Goal: Task Accomplishment & Management: Use online tool/utility

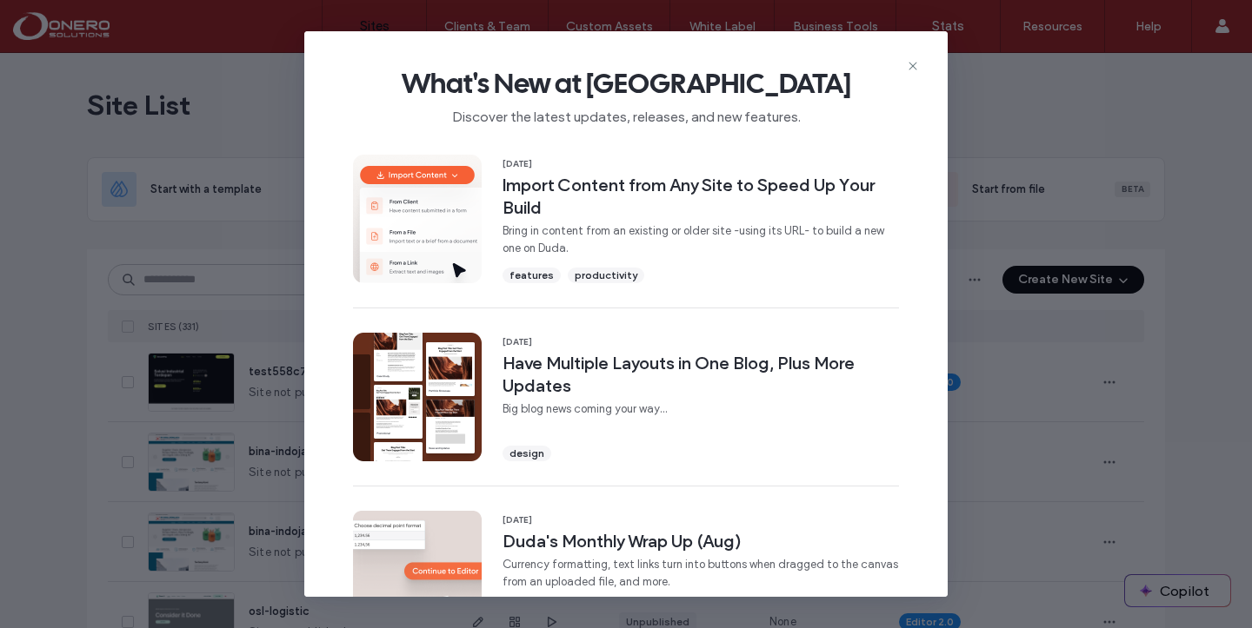
click at [920, 64] on div "What's New at [GEOGRAPHIC_DATA] Discover the latest updates, releases, and new …" at bounding box center [625, 89] width 643 height 116
click at [911, 64] on use at bounding box center [912, 67] width 8 height 8
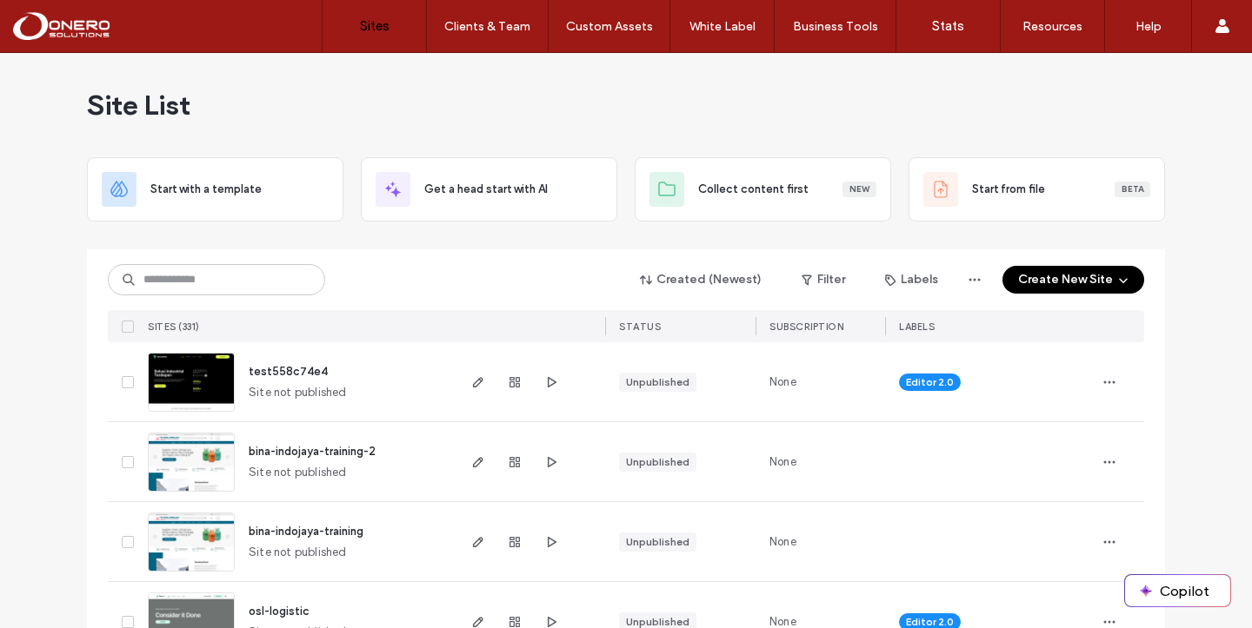
click at [1032, 276] on button "Create New Site" at bounding box center [1073, 280] width 142 height 28
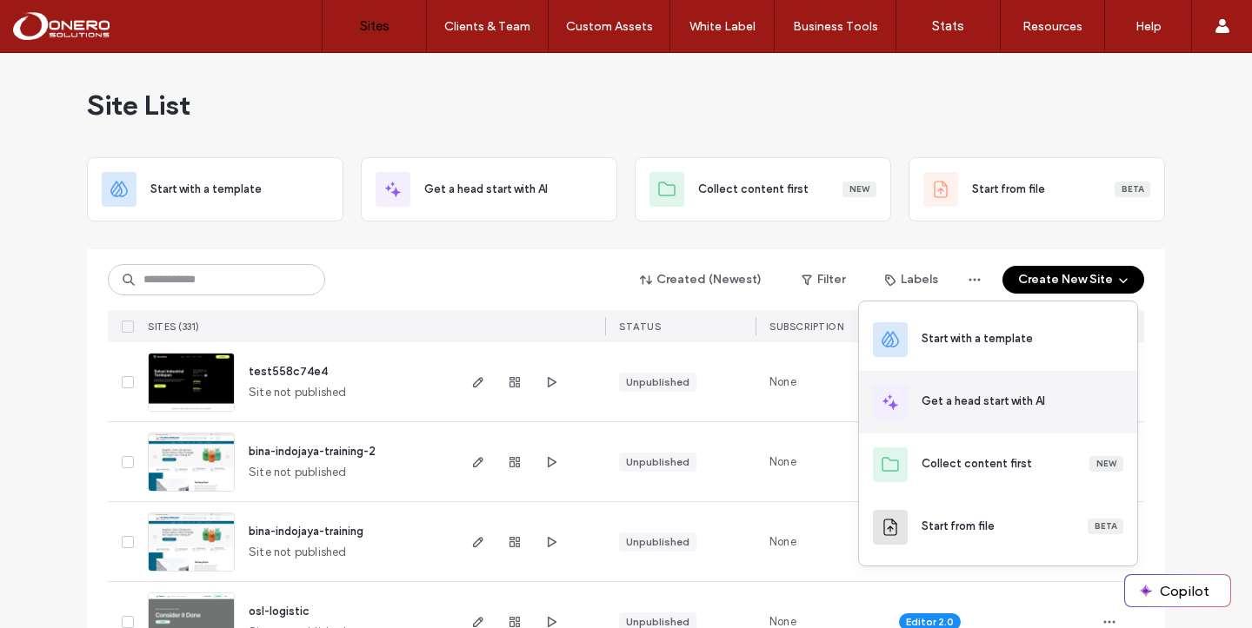
click at [959, 409] on div "Get a head start with AI" at bounding box center [982, 401] width 123 height 17
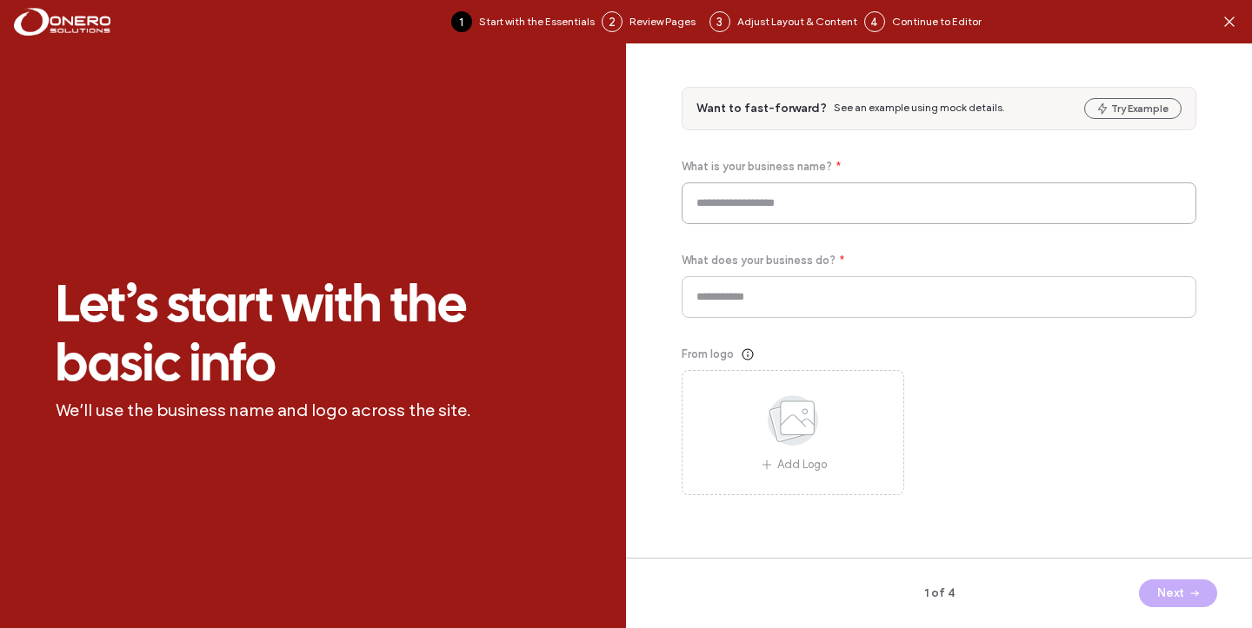
click at [788, 203] on input at bounding box center [938, 204] width 515 height 42
type input "*"
type input "**********"
click at [733, 297] on input at bounding box center [938, 297] width 515 height 42
paste input "**********"
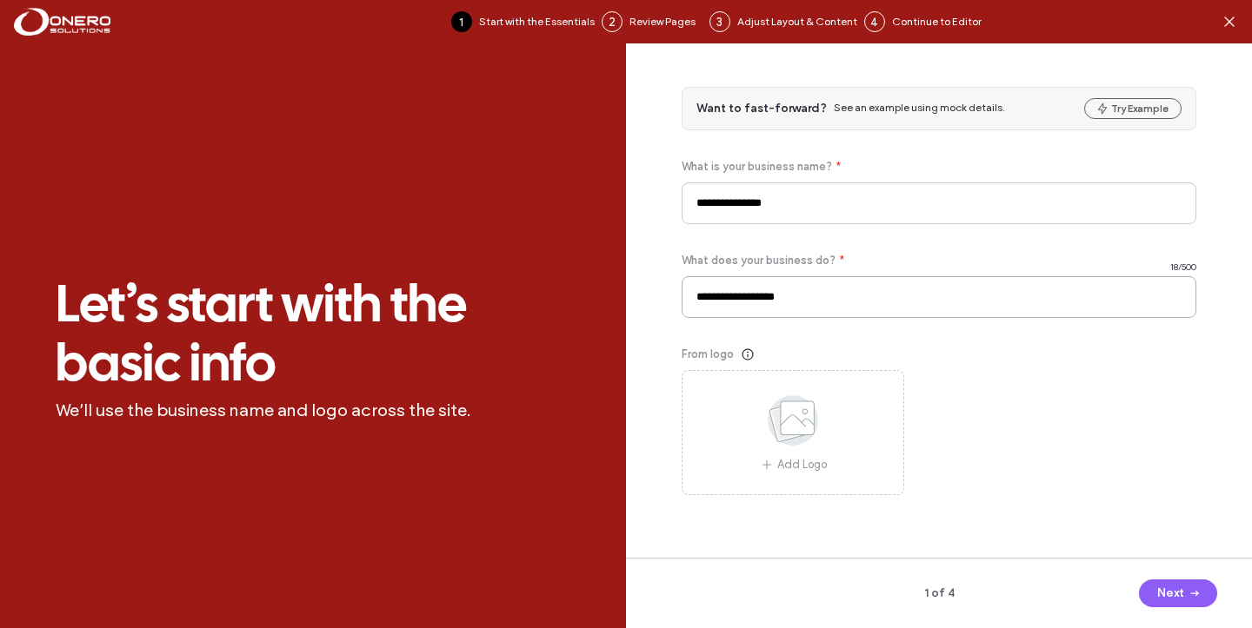
type input "**********"
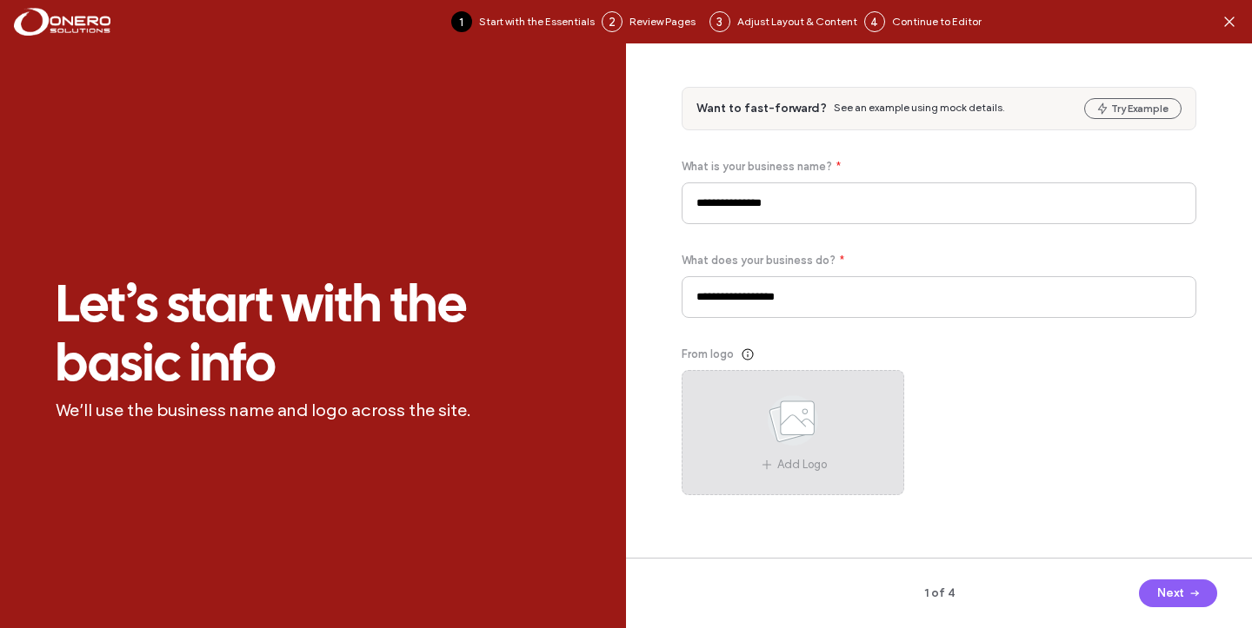
click at [798, 428] on use at bounding box center [793, 421] width 50 height 50
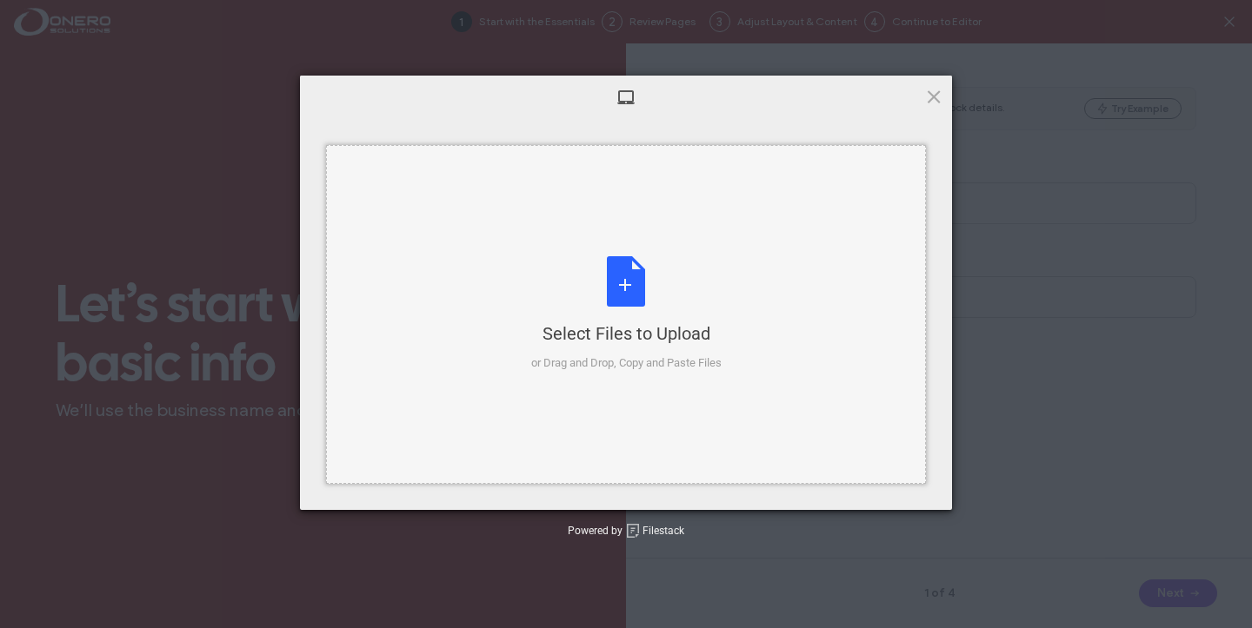
click at [689, 359] on div "or Drag and Drop, Copy and Paste Files" at bounding box center [626, 363] width 190 height 17
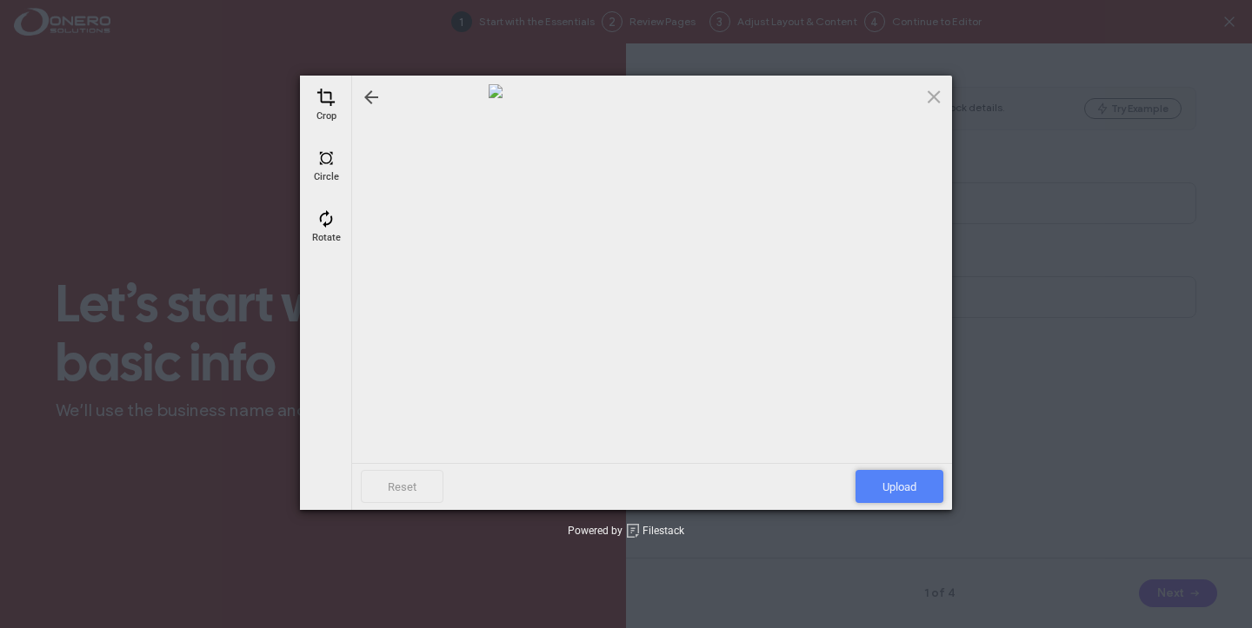
click at [880, 471] on span "Upload" at bounding box center [899, 486] width 88 height 33
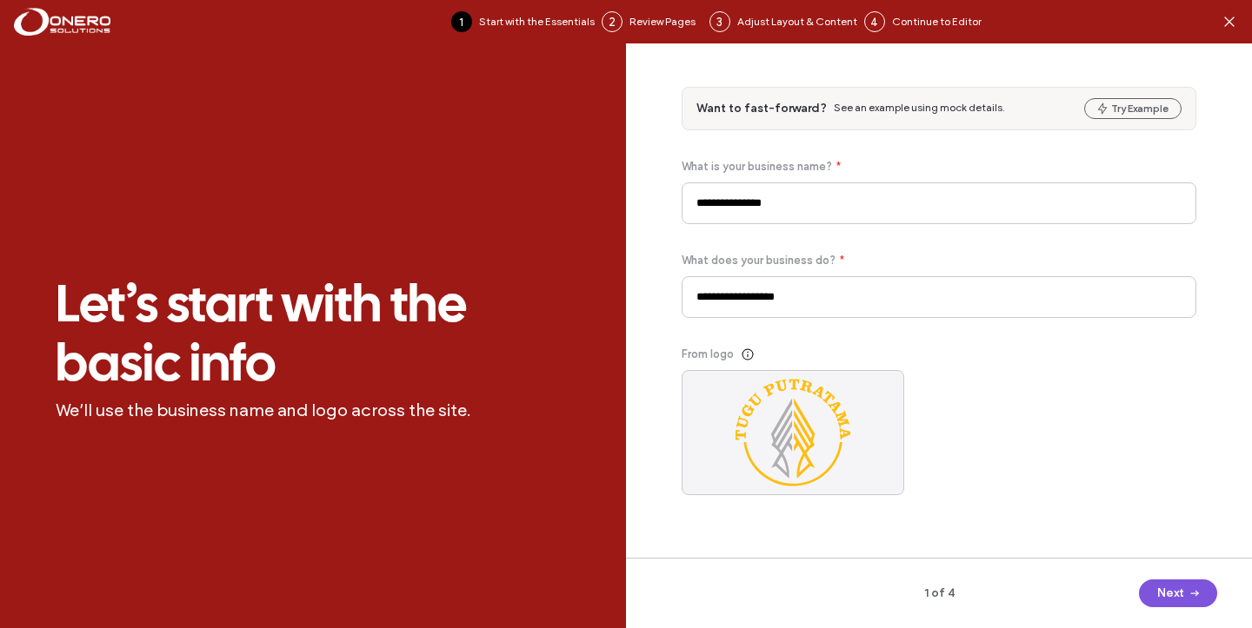
click at [1194, 595] on use "button" at bounding box center [1194, 594] width 8 height 6
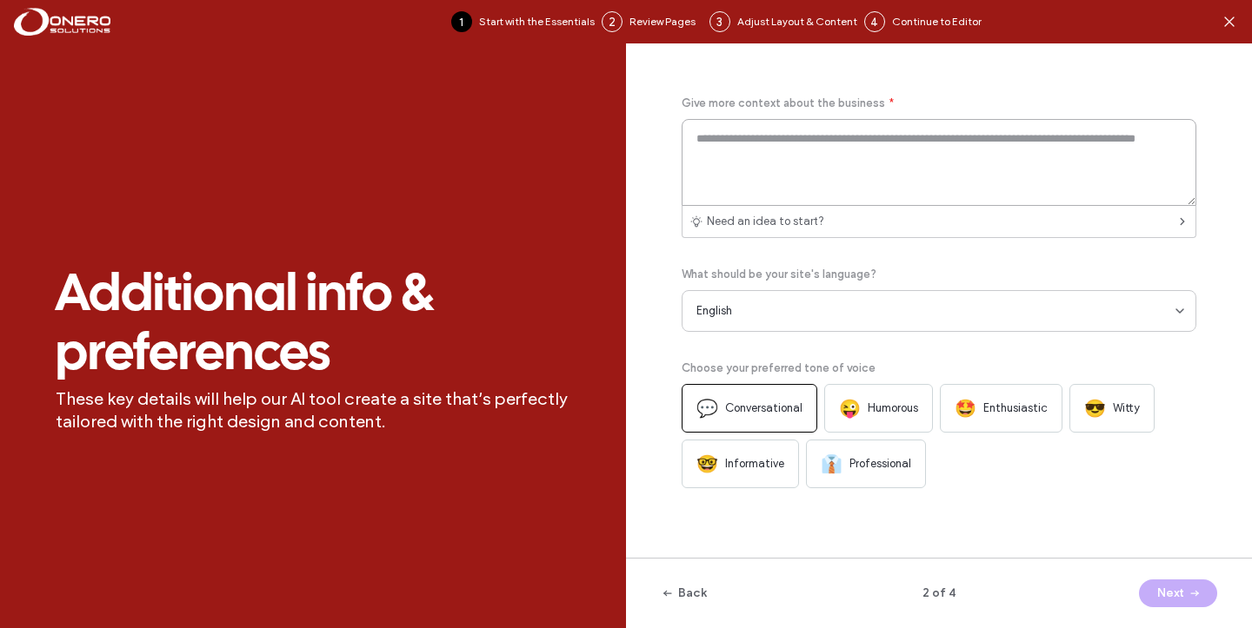
click at [780, 149] on textarea at bounding box center [938, 162] width 515 height 87
click at [862, 443] on div "👔 Professional" at bounding box center [866, 464] width 120 height 49
click at [800, 159] on textarea at bounding box center [938, 162] width 515 height 87
click at [774, 185] on textarea at bounding box center [938, 162] width 515 height 87
paste textarea "**********"
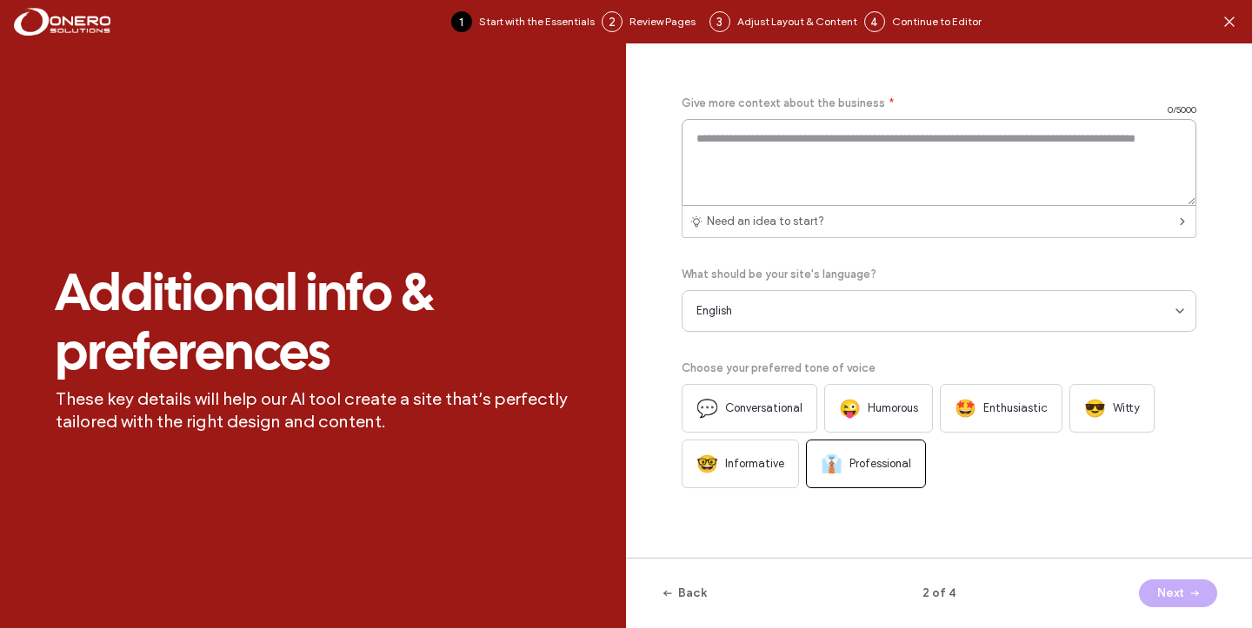
type textarea "**********"
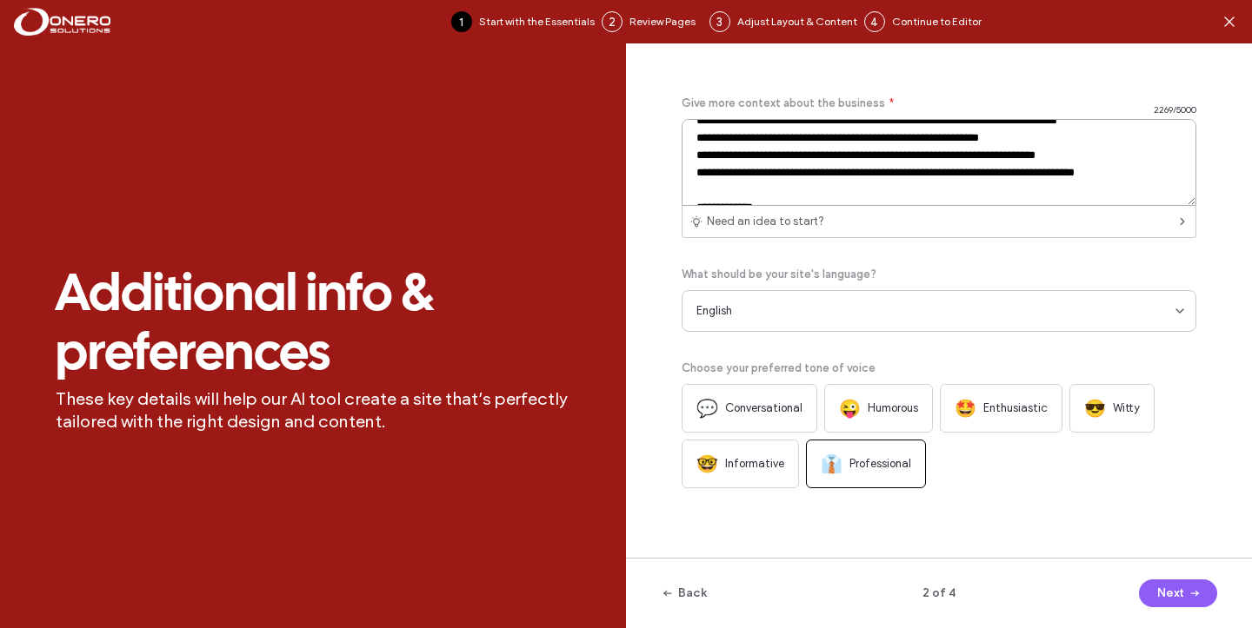
scroll to position [770, 0]
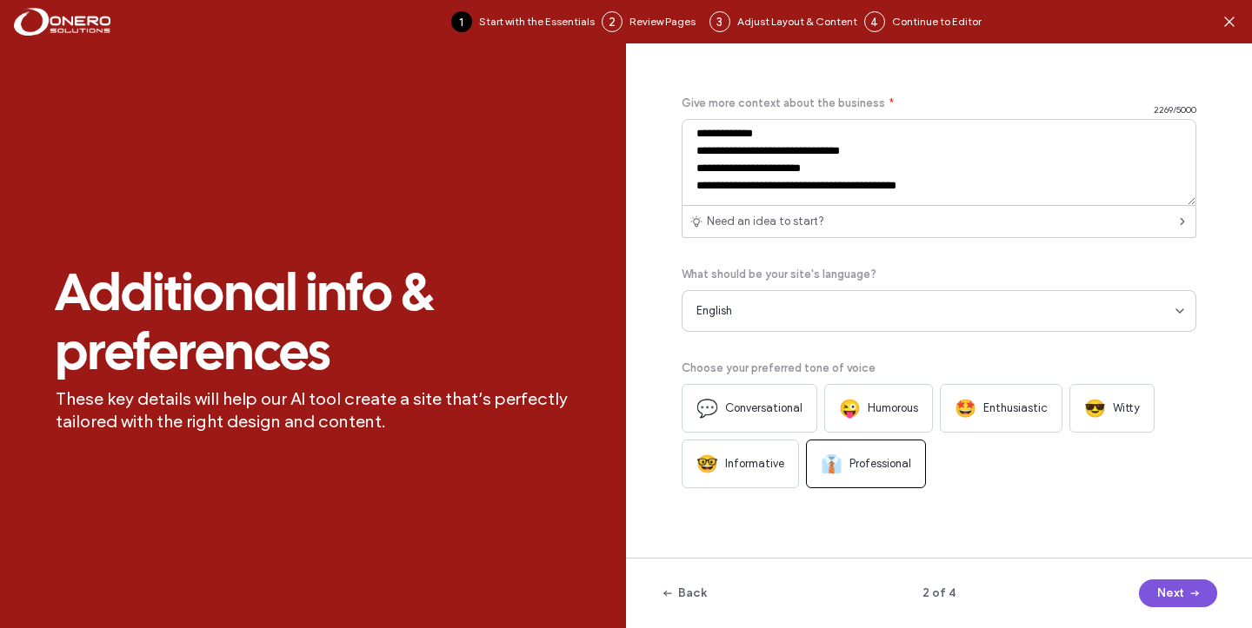
click at [1184, 593] on span "button" at bounding box center [1192, 594] width 17 height 26
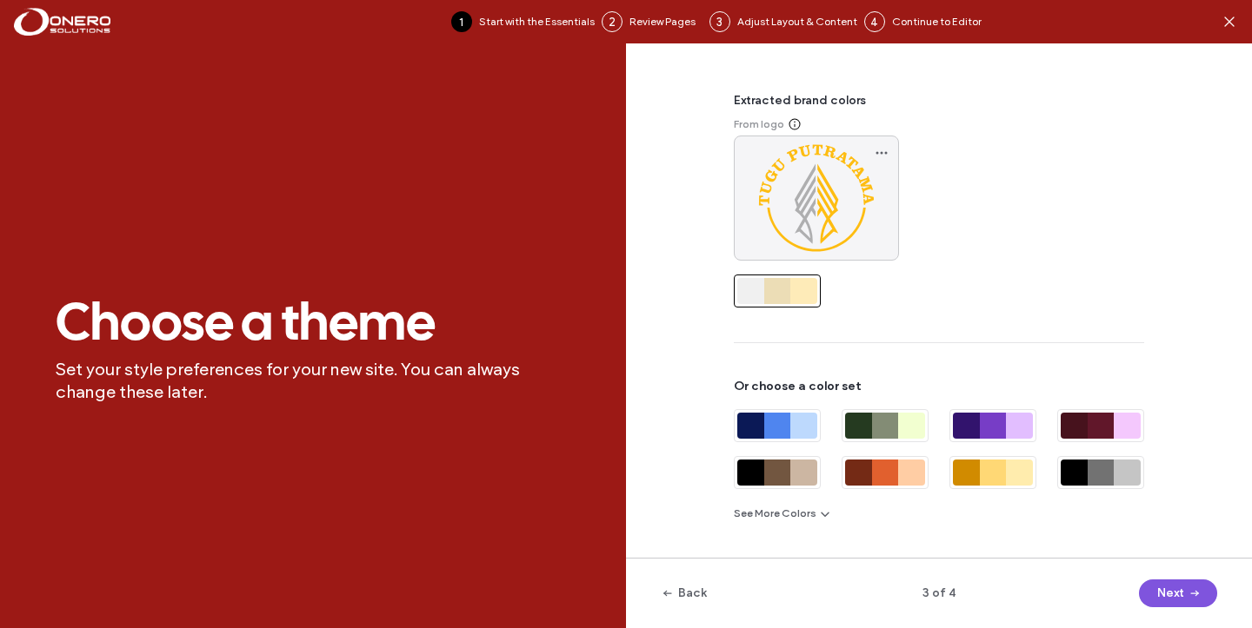
click at [1184, 593] on span "button" at bounding box center [1192, 594] width 17 height 26
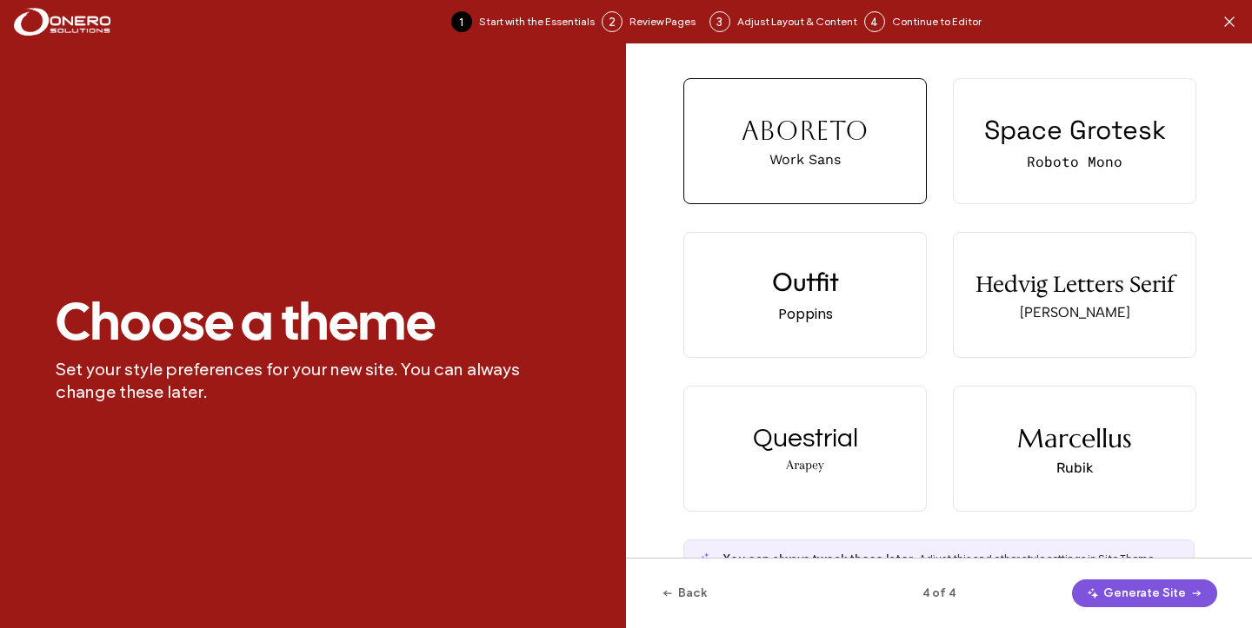
click at [1127, 588] on button "Generate Site" at bounding box center [1144, 594] width 145 height 28
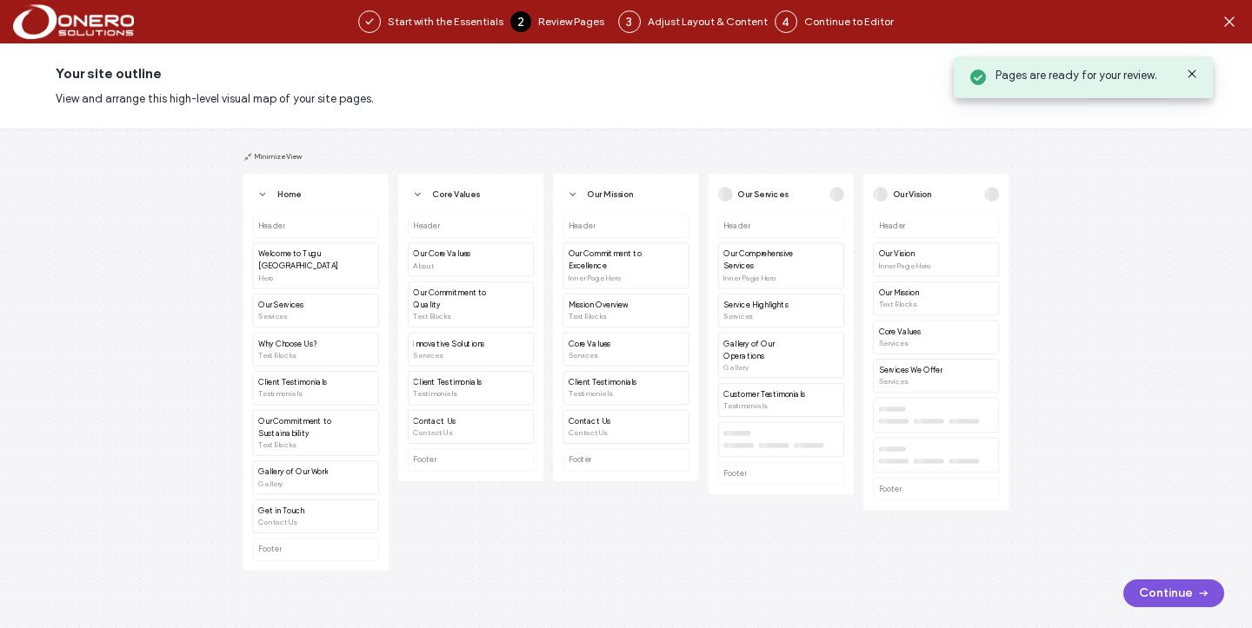
click at [1147, 584] on button "Continue" at bounding box center [1173, 594] width 101 height 28
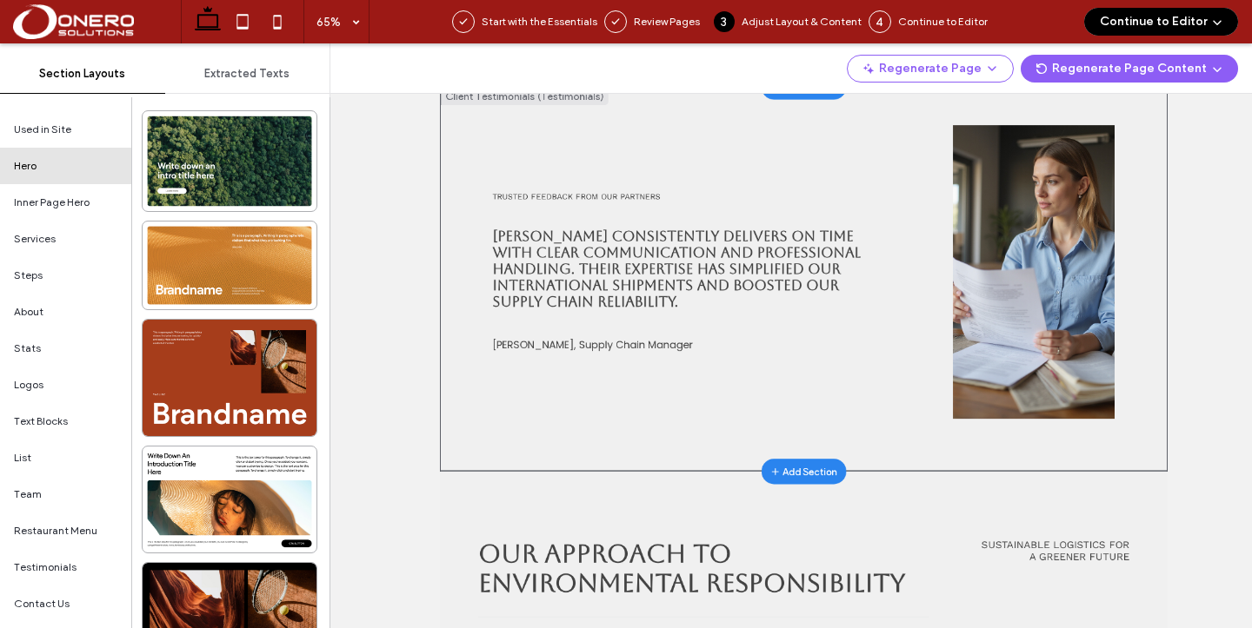
scroll to position [1534, 0]
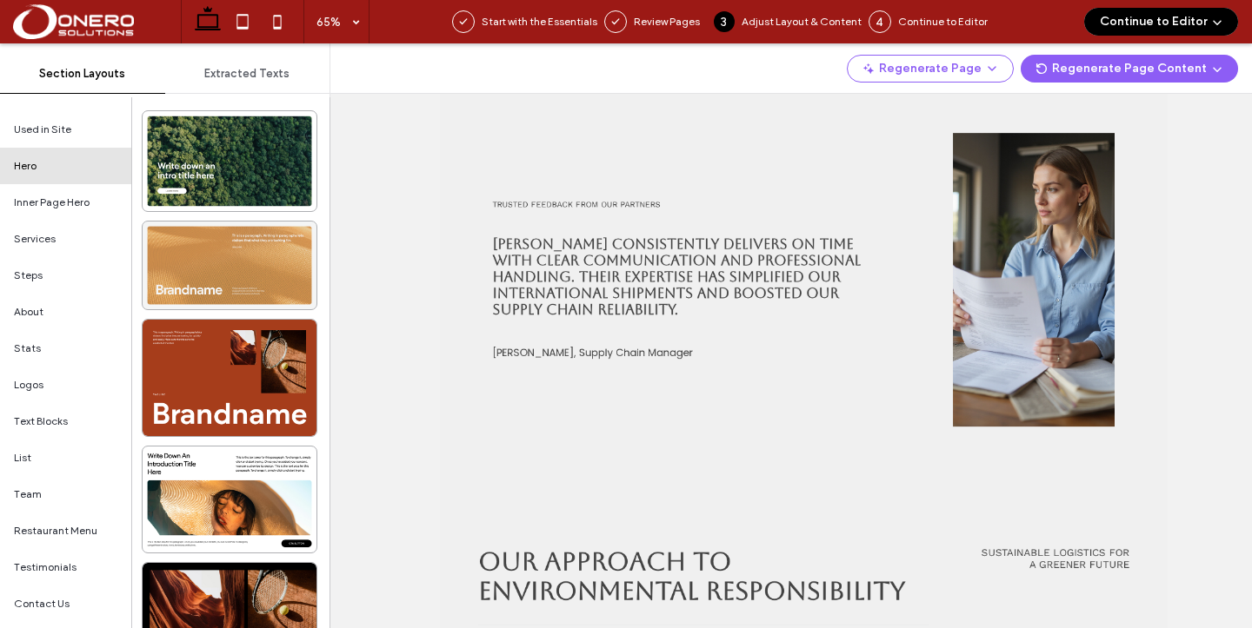
click at [241, 273] on div at bounding box center [230, 266] width 174 height 88
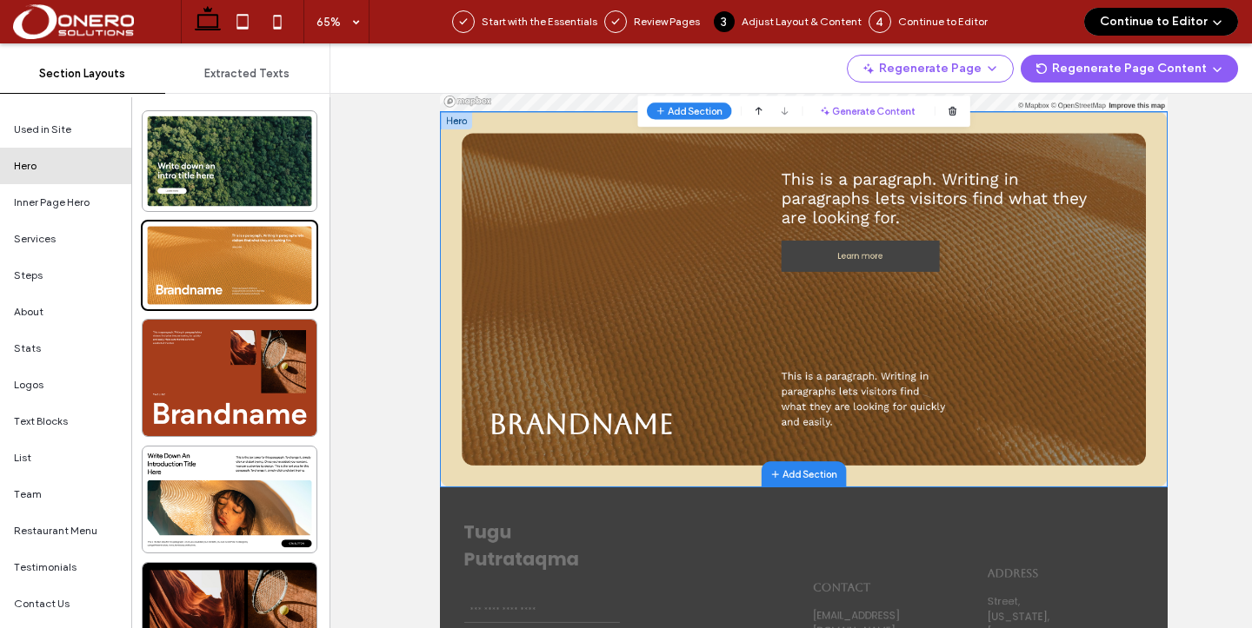
scroll to position [3006, 0]
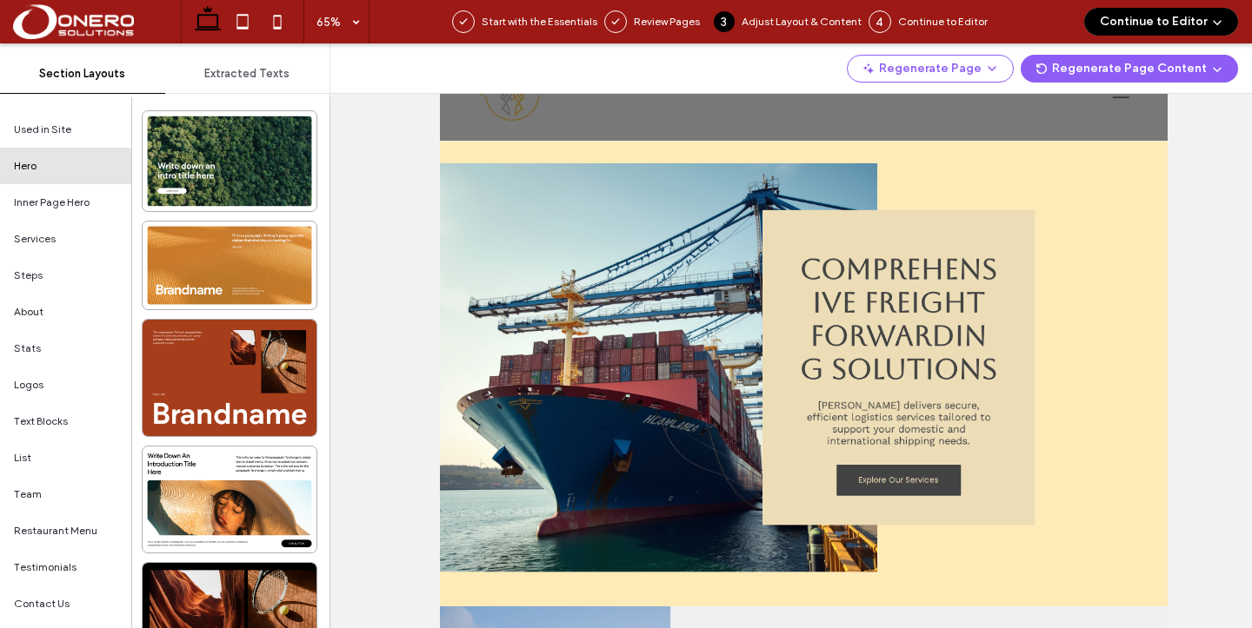
scroll to position [0, 0]
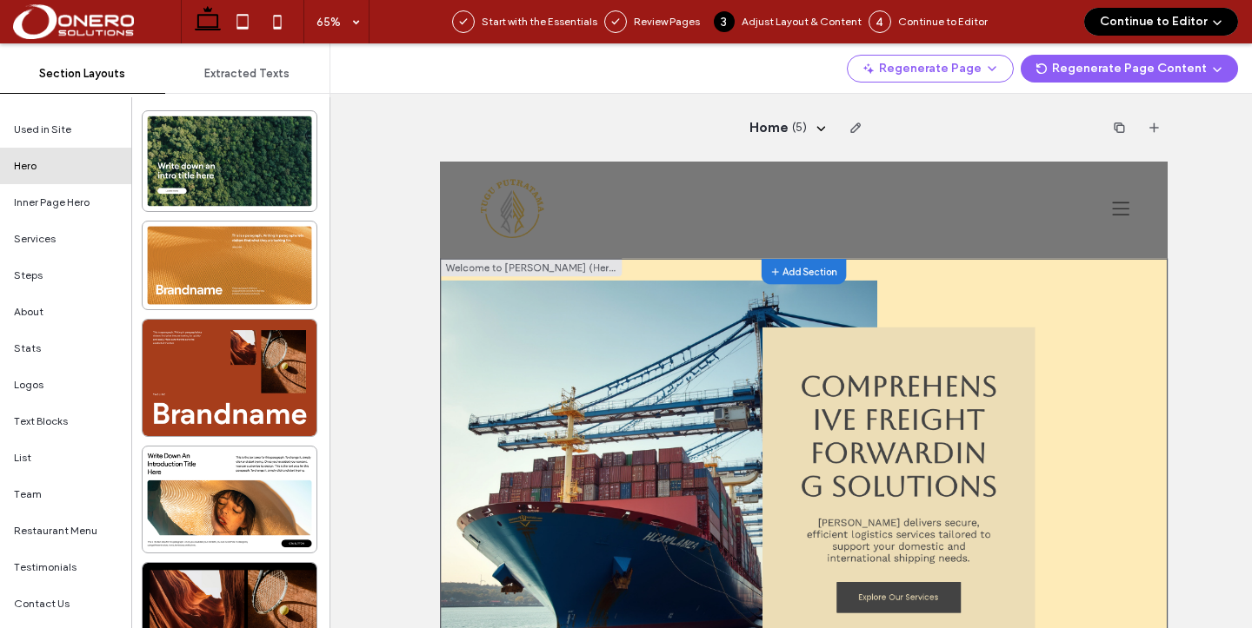
click at [984, 333] on span "Add Section" at bounding box center [1009, 332] width 84 height 17
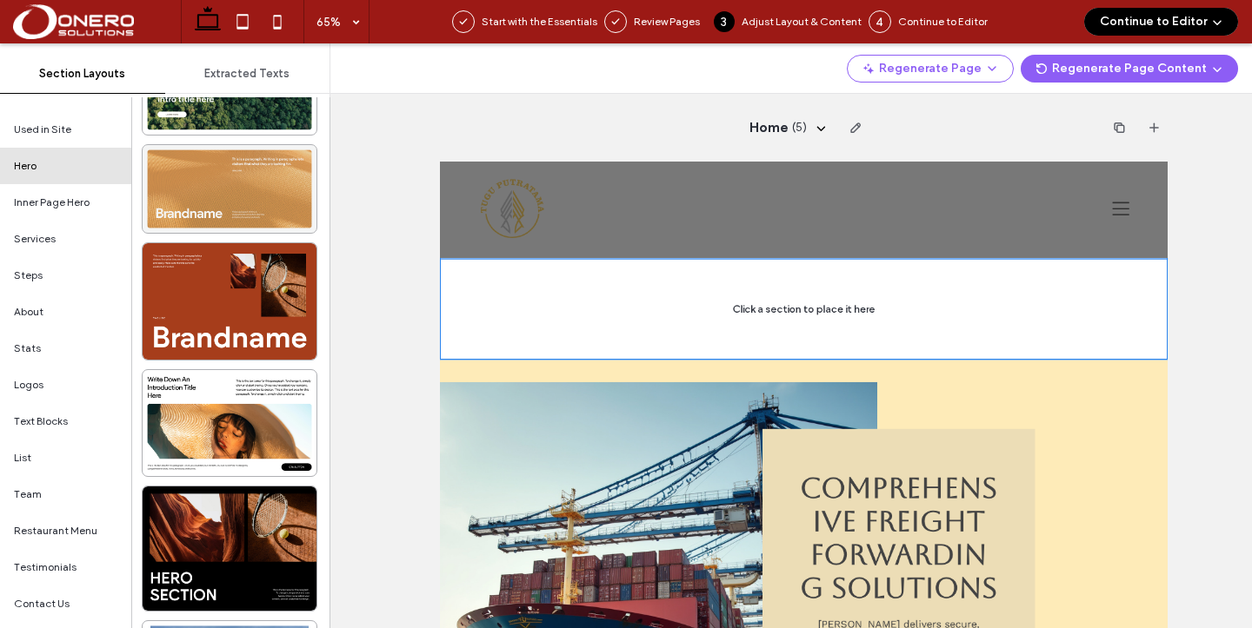
scroll to position [38, 0]
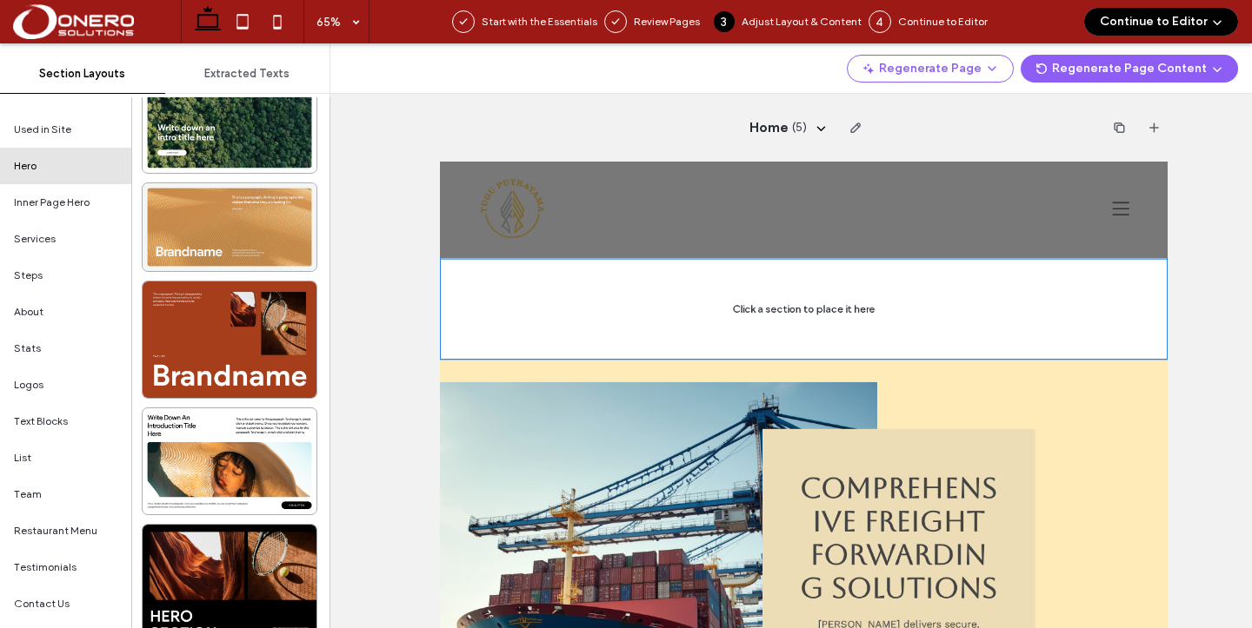
click at [224, 208] on div at bounding box center [230, 227] width 174 height 88
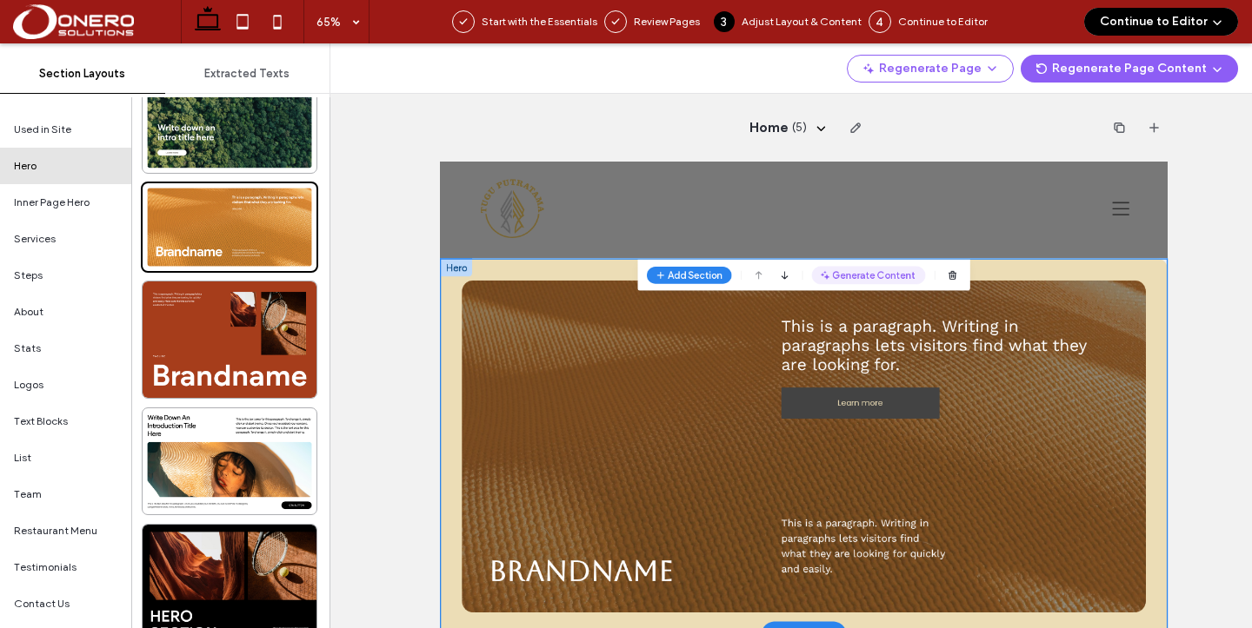
click at [1080, 332] on button "Generate Content" at bounding box center [1099, 338] width 175 height 28
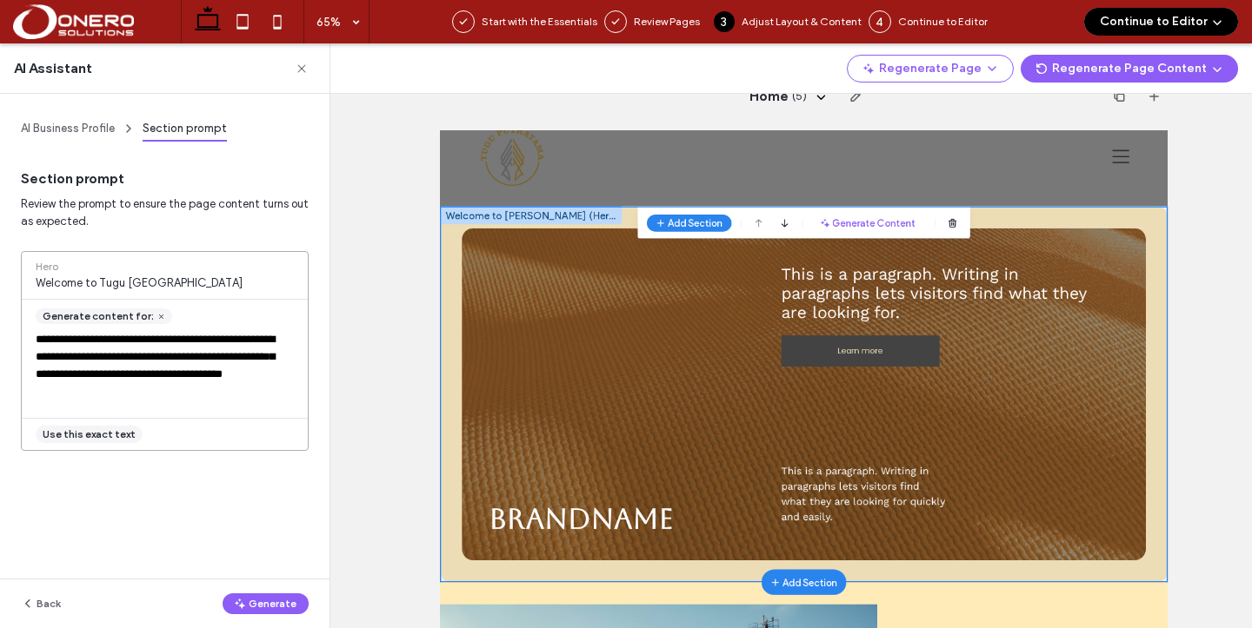
scroll to position [0, 0]
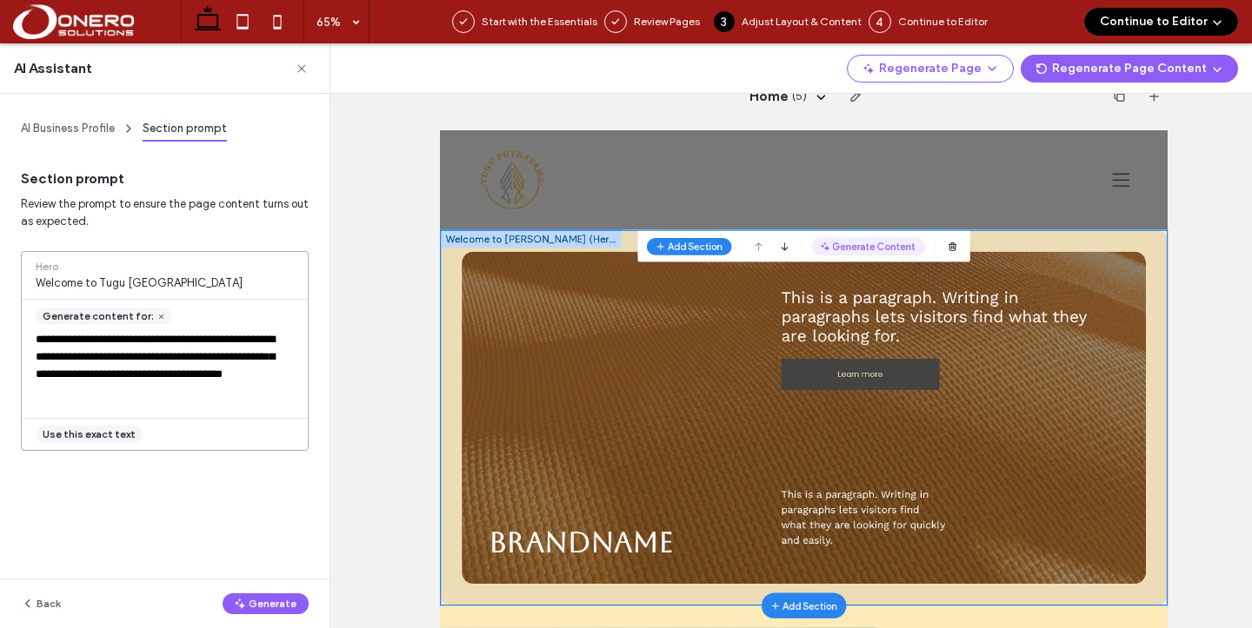
click at [1054, 322] on button "Generate Content" at bounding box center [1099, 310] width 175 height 28
click at [173, 351] on textarea "**********" at bounding box center [160, 366] width 276 height 70
click at [238, 605] on icon "button" at bounding box center [240, 604] width 14 height 14
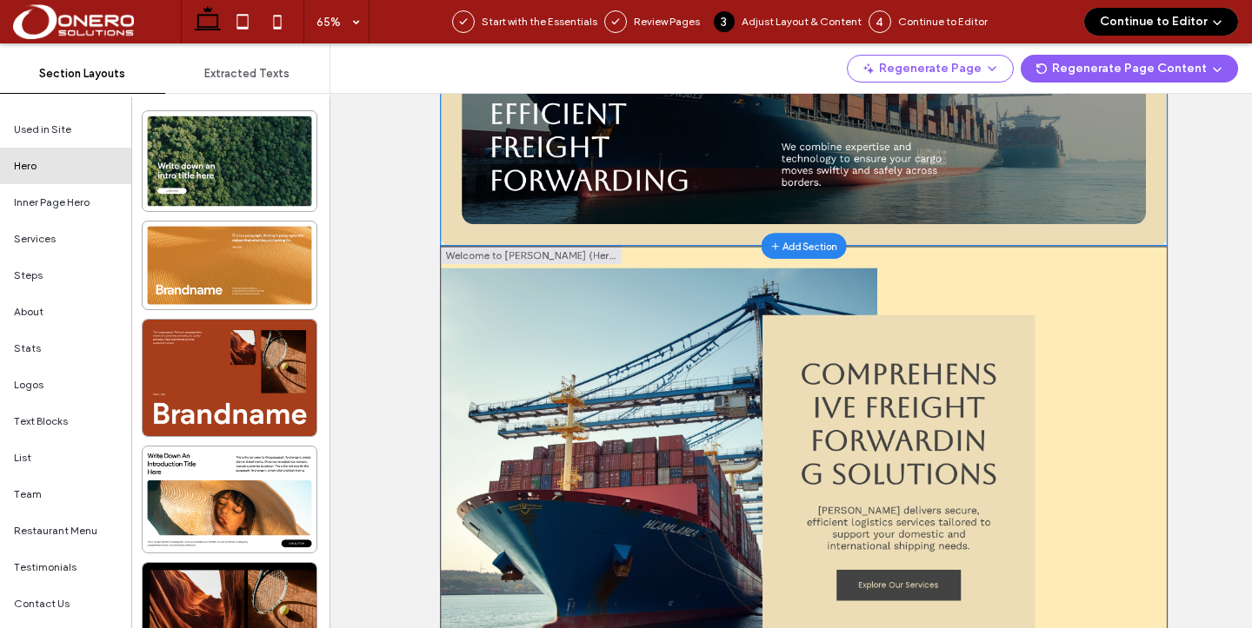
scroll to position [312, 0]
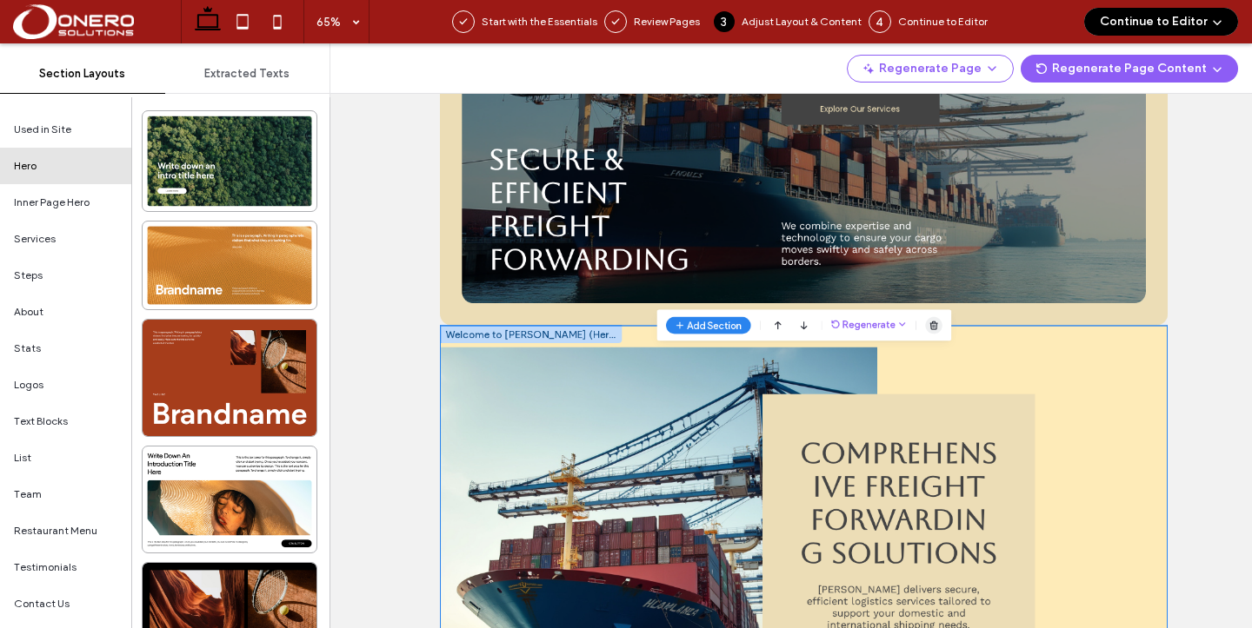
click at [1207, 585] on div at bounding box center [1200, 581] width 26 height 26
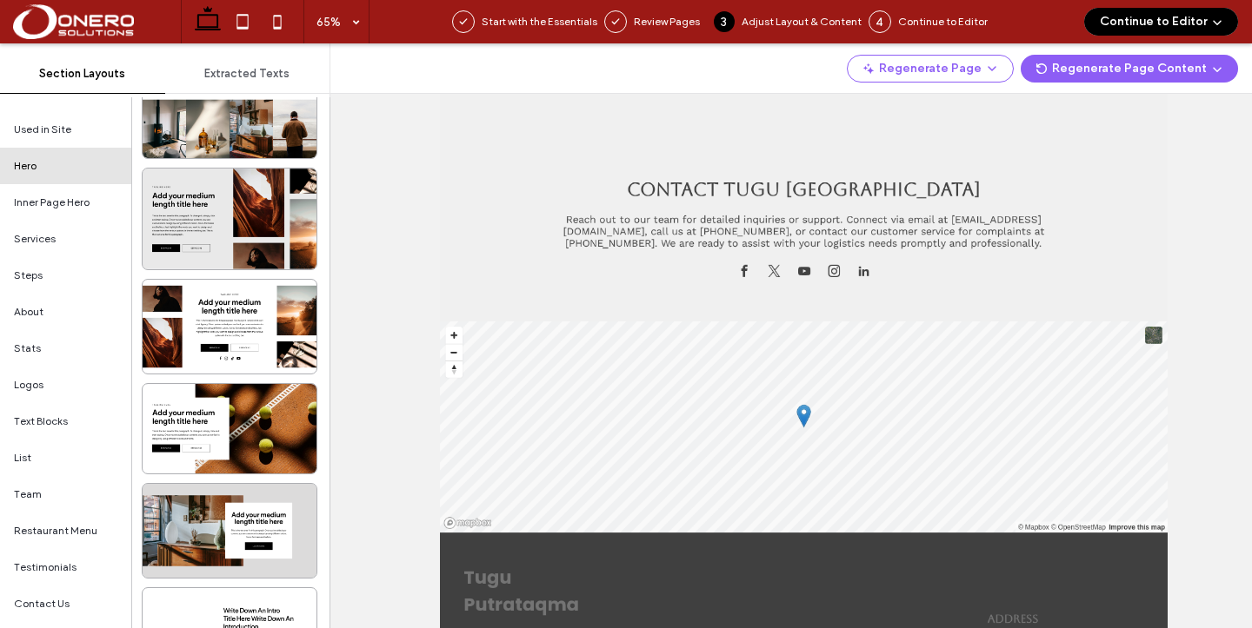
scroll to position [2562, 0]
click at [1118, 26] on button "Continue to Editor" at bounding box center [1161, 22] width 154 height 28
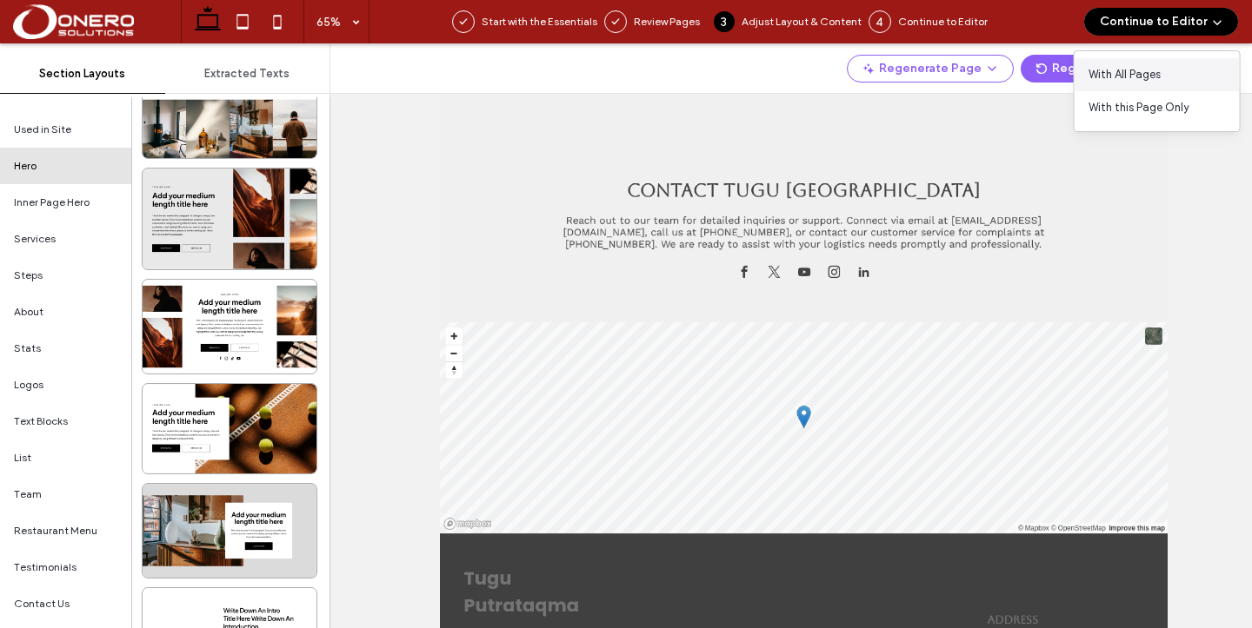
click at [1119, 68] on span "With All Pages" at bounding box center [1124, 74] width 72 height 17
